Goal: Task Accomplishment & Management: Use online tool/utility

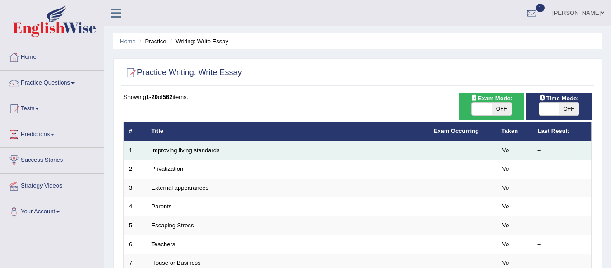
click at [200, 156] on td "Improving living standards" at bounding box center [288, 150] width 282 height 19
click at [208, 150] on link "Improving living standards" at bounding box center [186, 150] width 68 height 7
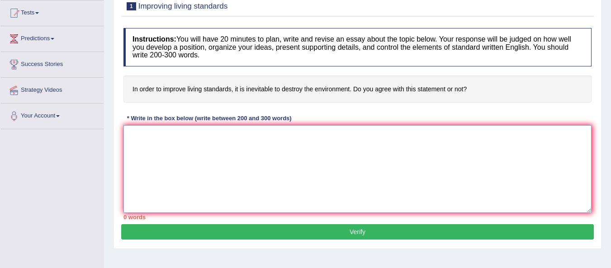
click at [223, 159] on textarea at bounding box center [358, 169] width 468 height 88
type textarea "t"
click at [195, 135] on textarea "The growing influcence improve living standardson our" at bounding box center [358, 169] width 468 height 88
click at [299, 138] on textarea "The growing influcence to improve living standardson our" at bounding box center [358, 169] width 468 height 88
click at [269, 133] on textarea "The growing influcence to improve living standardson our" at bounding box center [358, 169] width 468 height 88
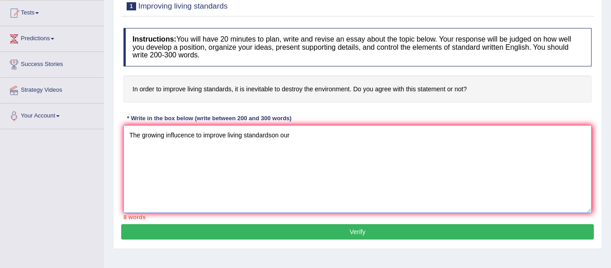
click at [272, 137] on textarea "The growing influcence to improve living standardson our" at bounding box center [358, 169] width 468 height 88
click at [297, 141] on textarea "The growing influcence to improve living standards on our" at bounding box center [358, 169] width 468 height 88
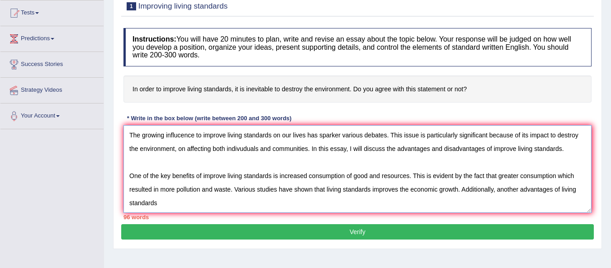
click at [562, 190] on textarea "The growing influcence to improve living standards on our lives has sparker var…" at bounding box center [358, 169] width 468 height 88
click at [198, 198] on textarea "The growing influcence to improve living standards on our lives has sparker var…" at bounding box center [358, 169] width 468 height 88
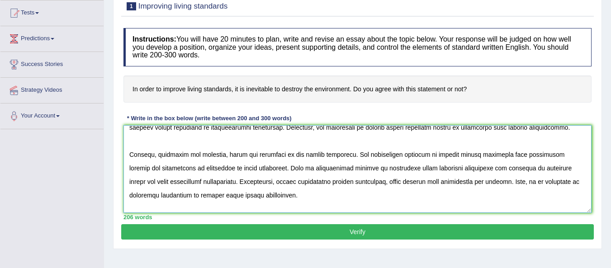
scroll to position [103, 0]
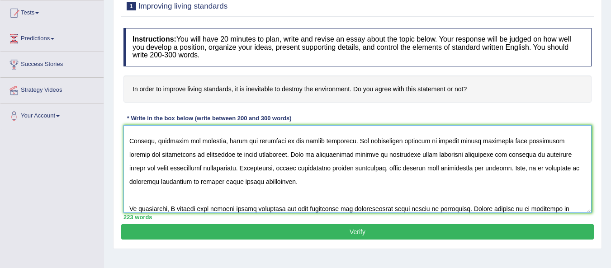
type textarea "The growing influcence to improve living standards on our lives has sparker var…"
click at [390, 233] on button "Verify" at bounding box center [357, 231] width 473 height 15
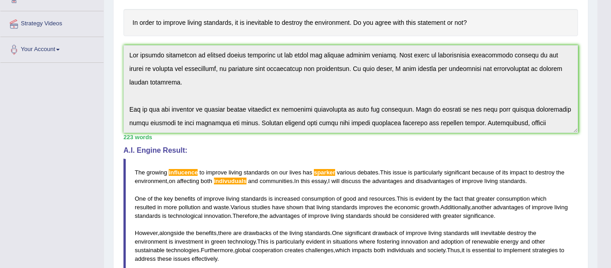
scroll to position [51, 0]
